Goal: Information Seeking & Learning: Learn about a topic

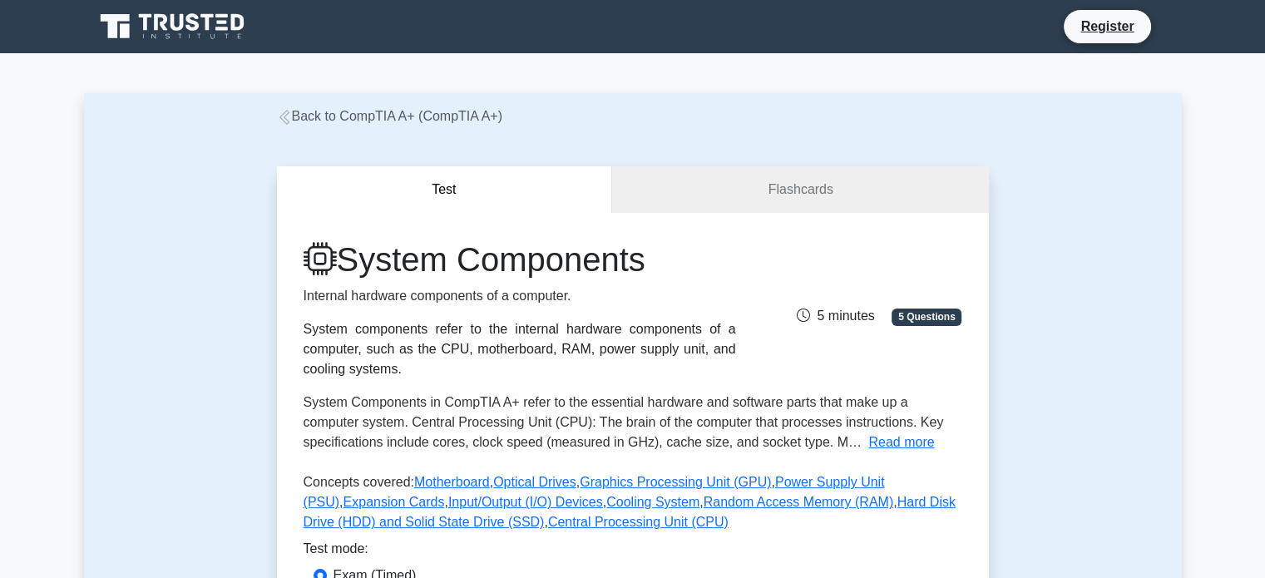
click at [156, 27] on icon at bounding box center [160, 22] width 13 height 17
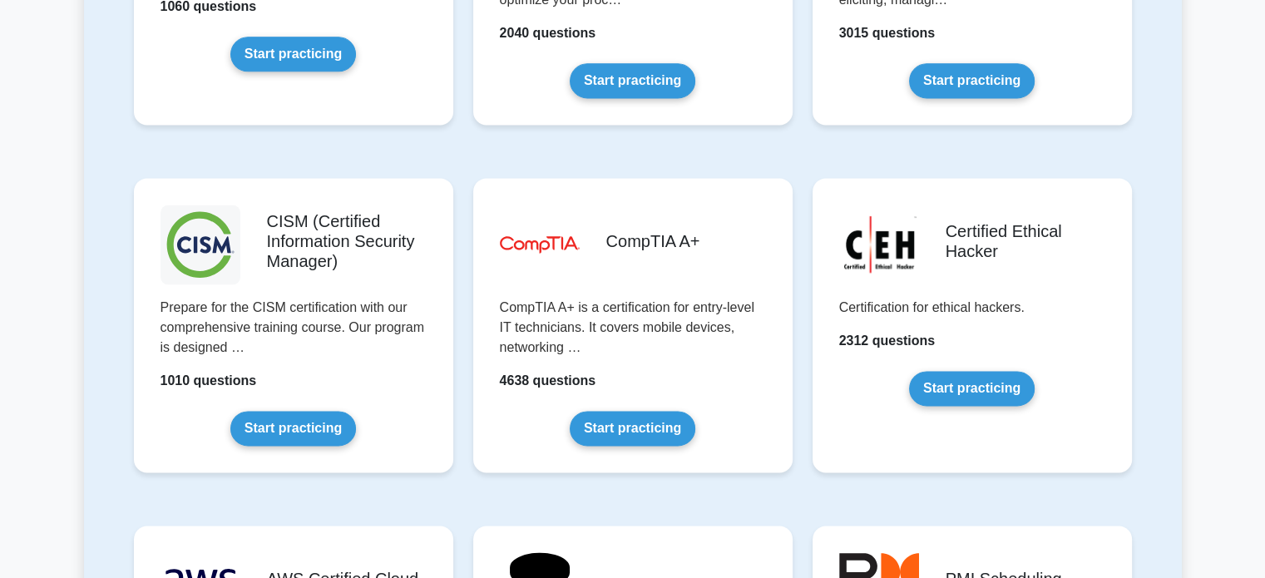
scroll to position [2296, 0]
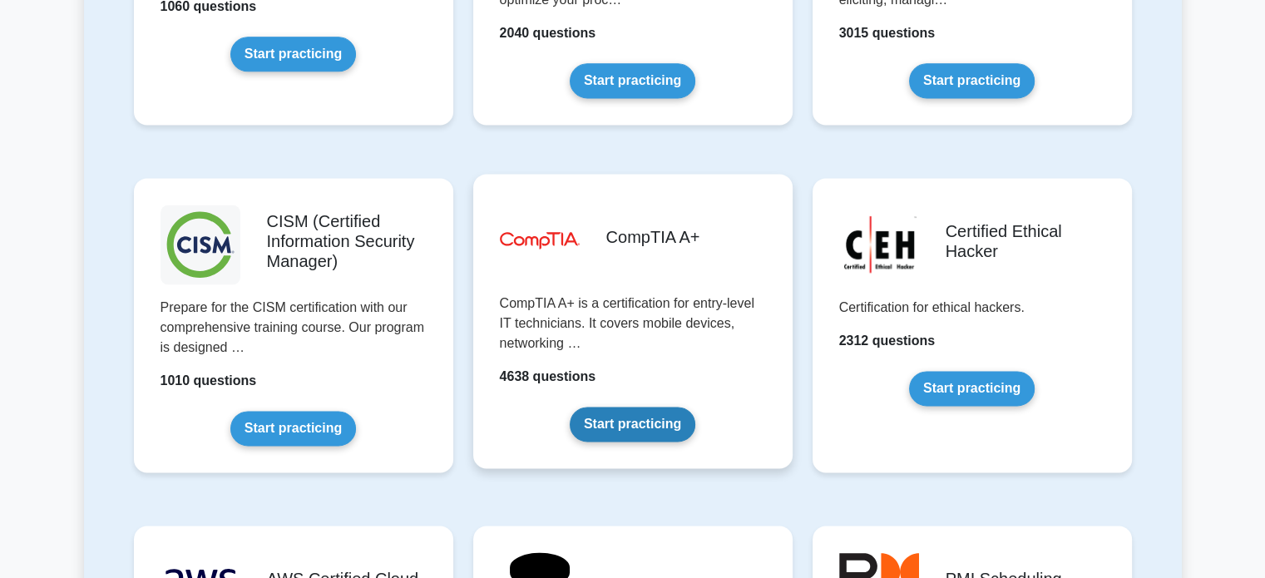
click at [642, 418] on link "Start practicing" at bounding box center [633, 424] width 126 height 35
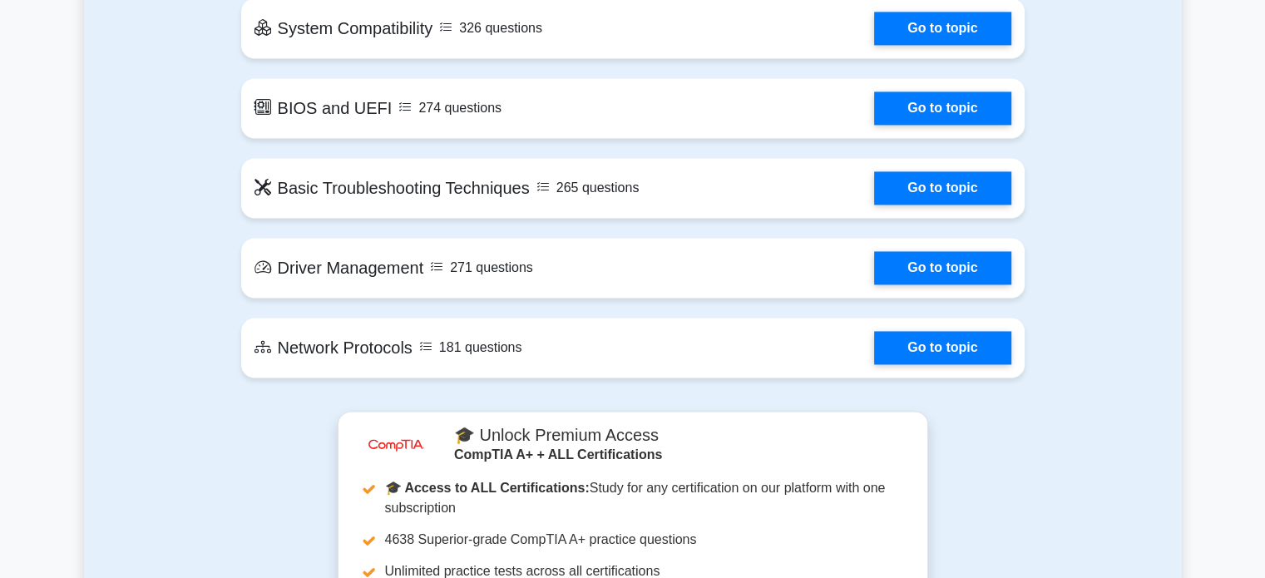
scroll to position [2484, 0]
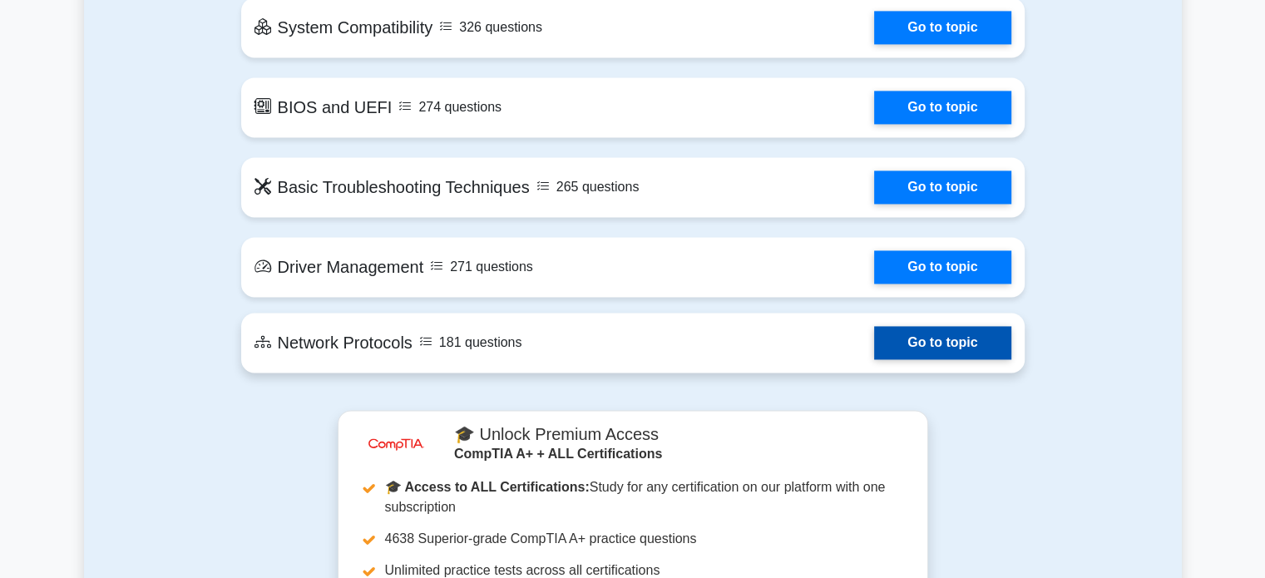
click at [909, 339] on link "Go to topic" at bounding box center [942, 342] width 136 height 33
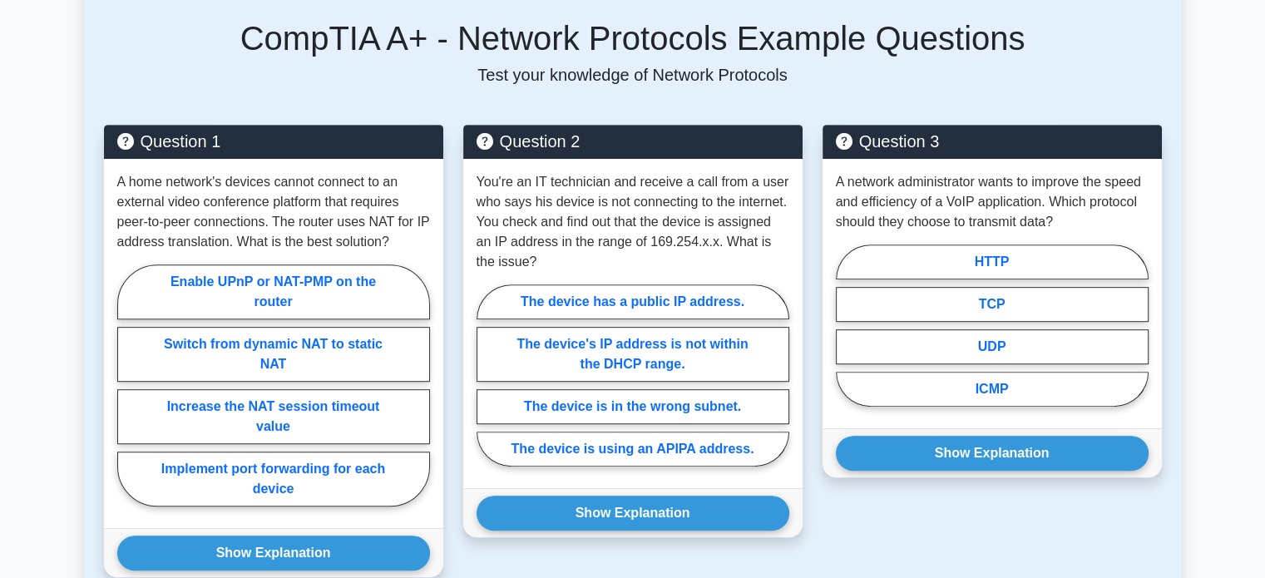
scroll to position [734, 0]
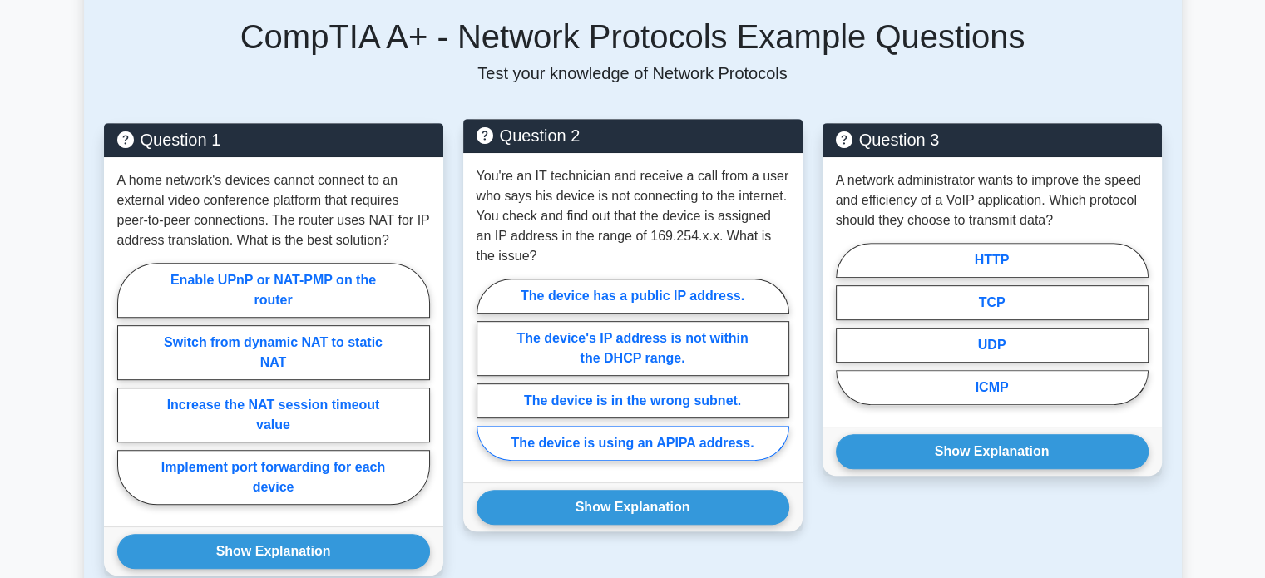
click at [606, 440] on label "The device is using an APIPA address." at bounding box center [633, 443] width 313 height 35
click at [487, 380] on input "The device is using an APIPA address." at bounding box center [482, 374] width 11 height 11
radio input "true"
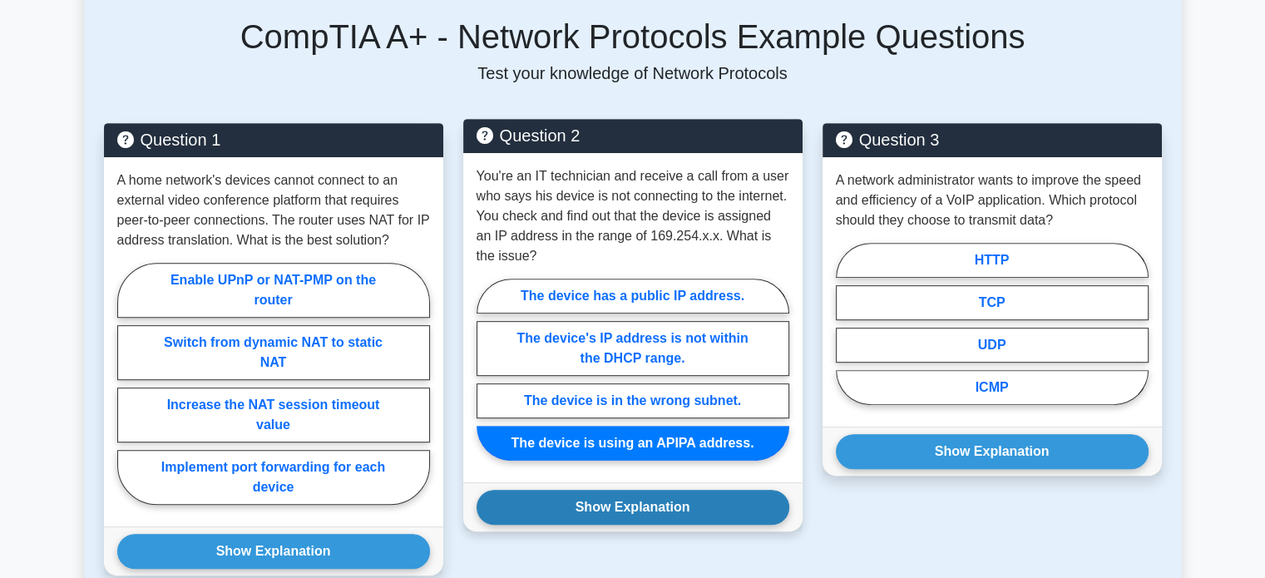
click at [612, 513] on button "Show Explanation" at bounding box center [633, 507] width 313 height 35
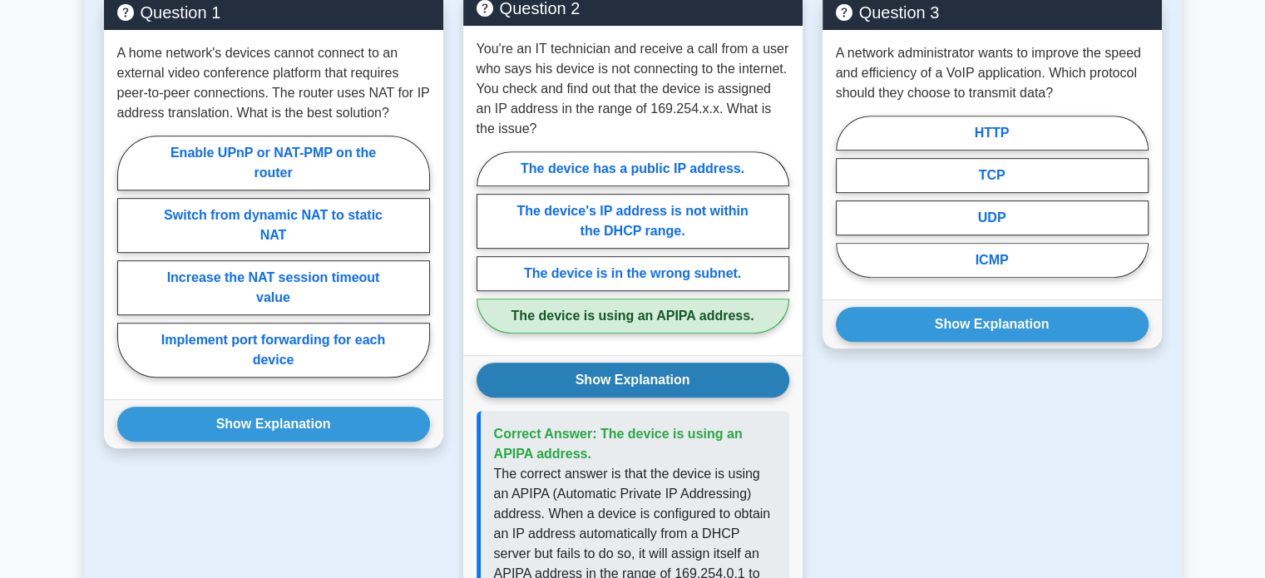
scroll to position [842, 0]
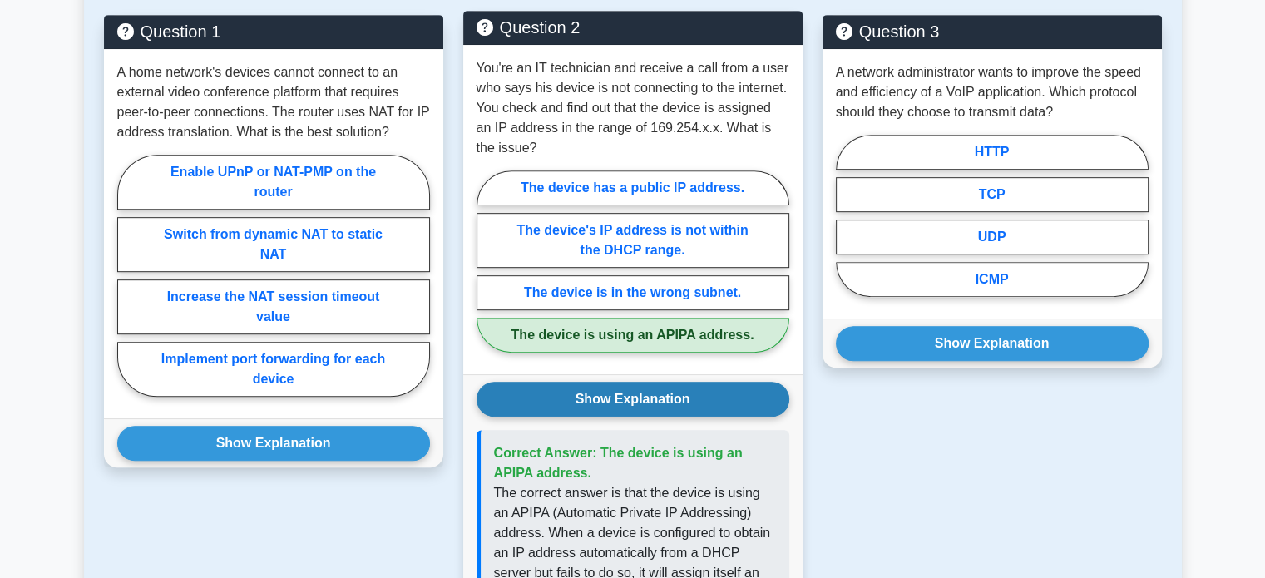
click at [662, 393] on button "Show Explanation" at bounding box center [633, 399] width 313 height 35
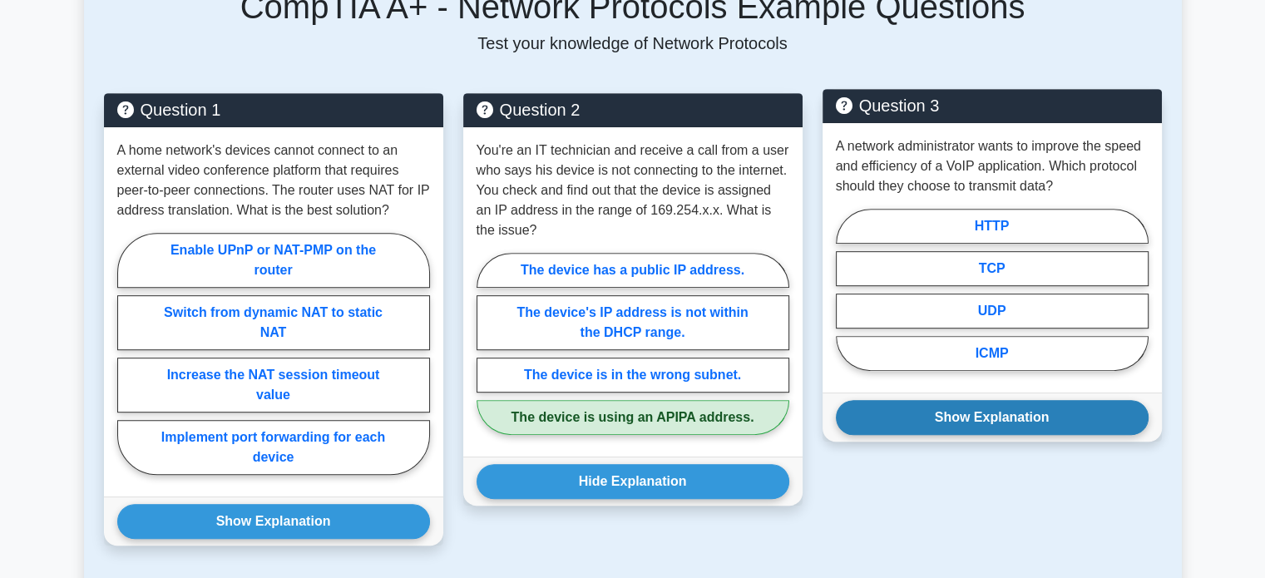
scroll to position [762, 0]
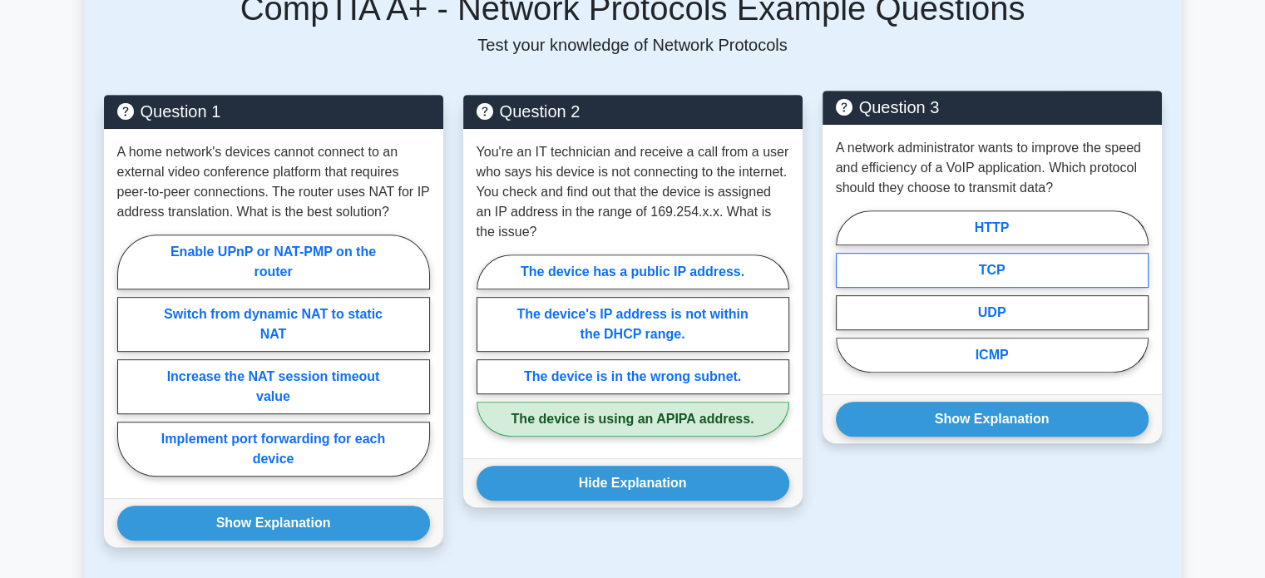
click at [947, 261] on label "TCP" at bounding box center [992, 270] width 313 height 35
click at [847, 291] on input "TCP" at bounding box center [841, 296] width 11 height 11
radio input "true"
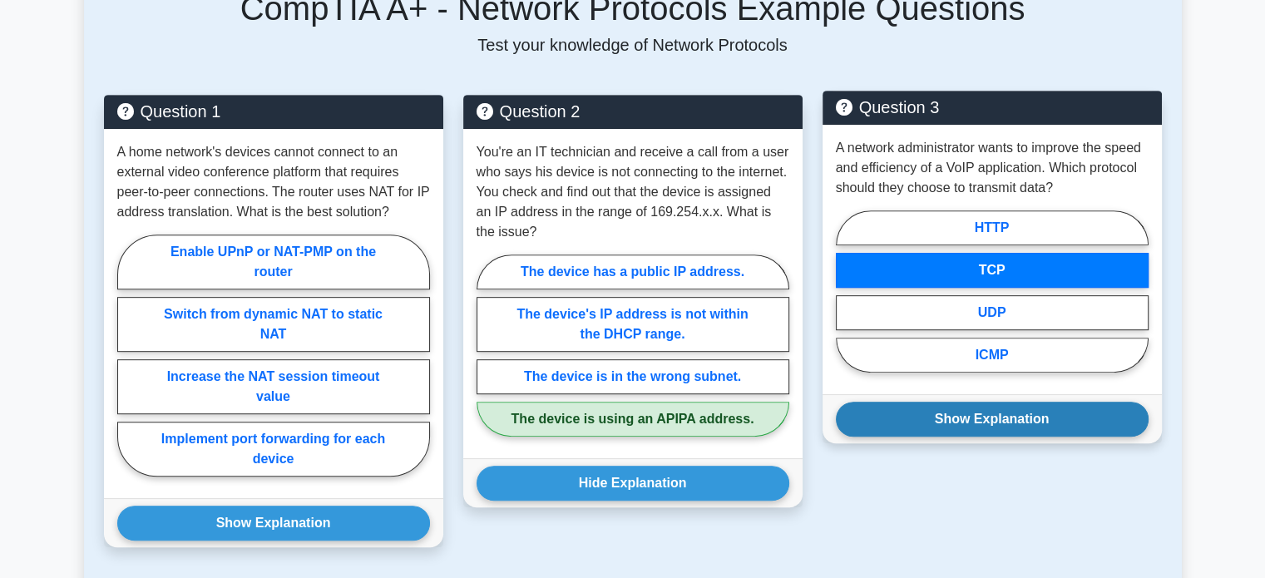
click at [989, 408] on button "Show Explanation" at bounding box center [992, 419] width 313 height 35
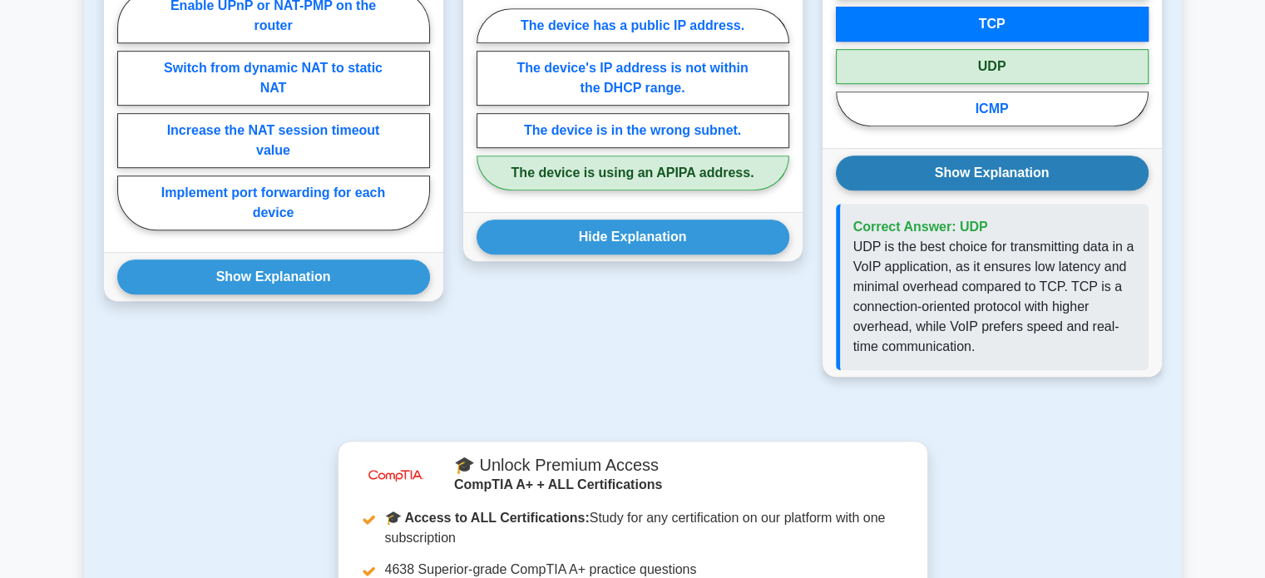
scroll to position [1015, 0]
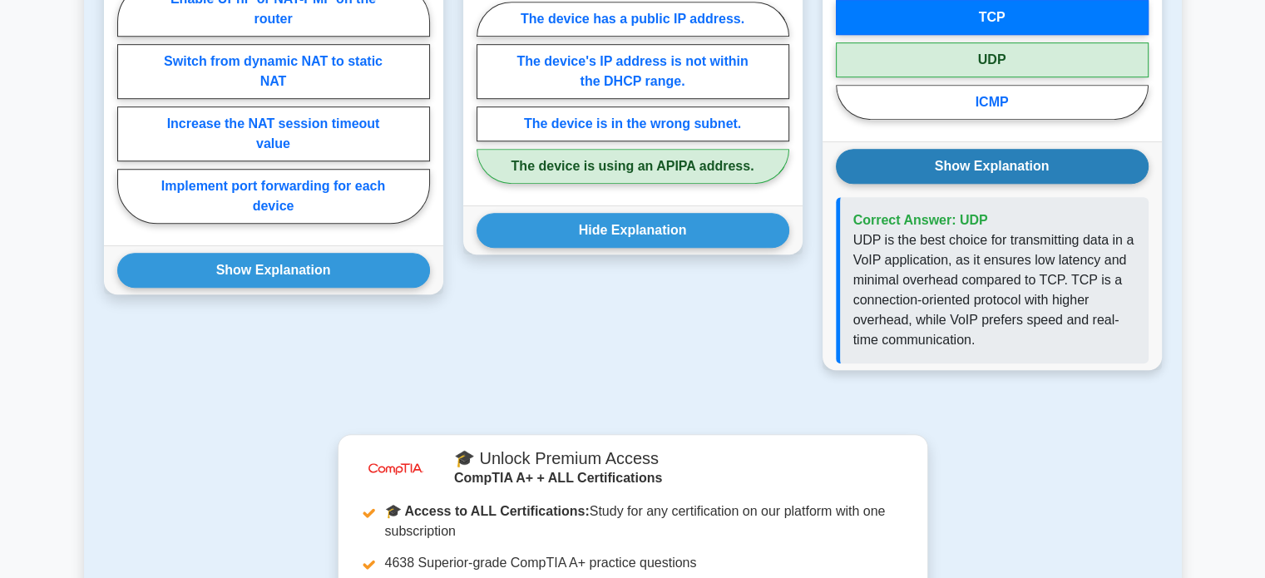
click at [961, 161] on button "Show Explanation" at bounding box center [992, 166] width 313 height 35
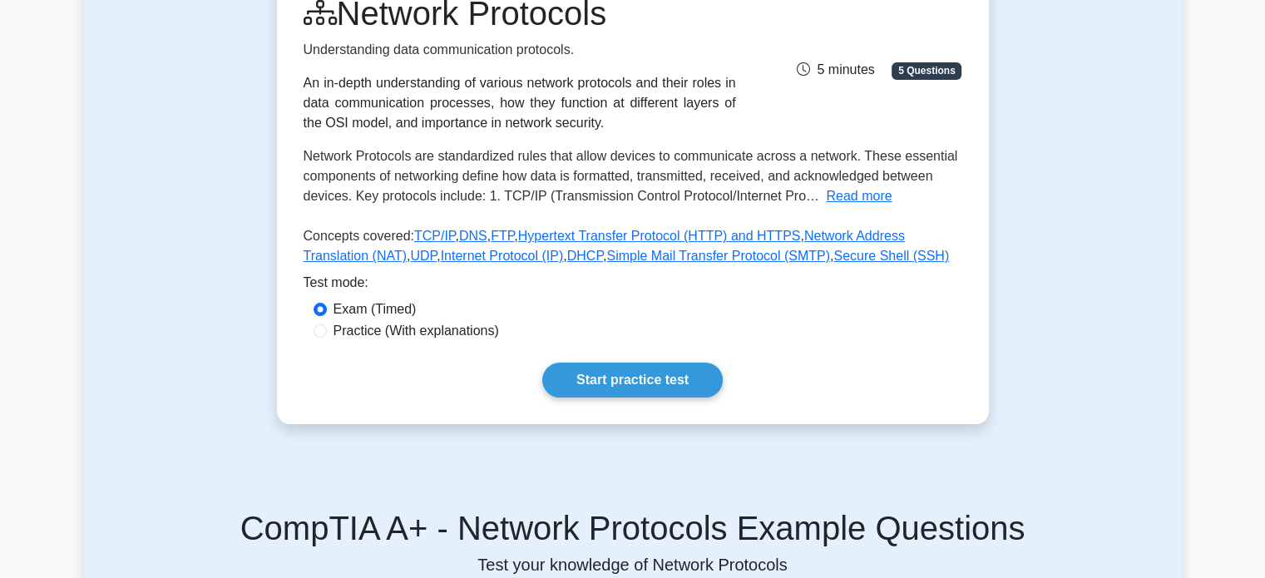
scroll to position [243, 0]
